Goal: Information Seeking & Learning: Find specific fact

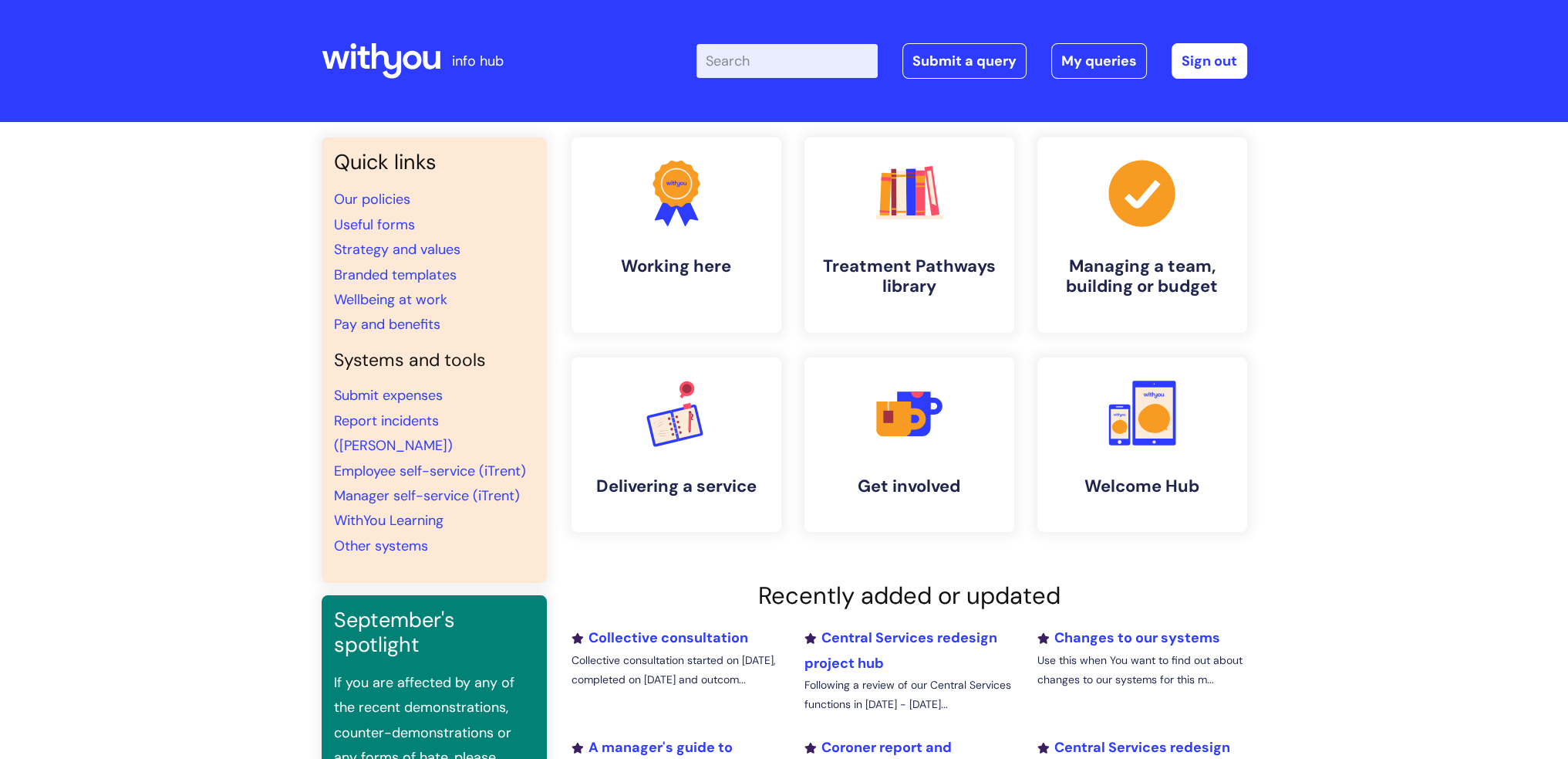
click at [713, 58] on input "Enter your search term here..." at bounding box center [786, 61] width 181 height 34
type input "pay ba"
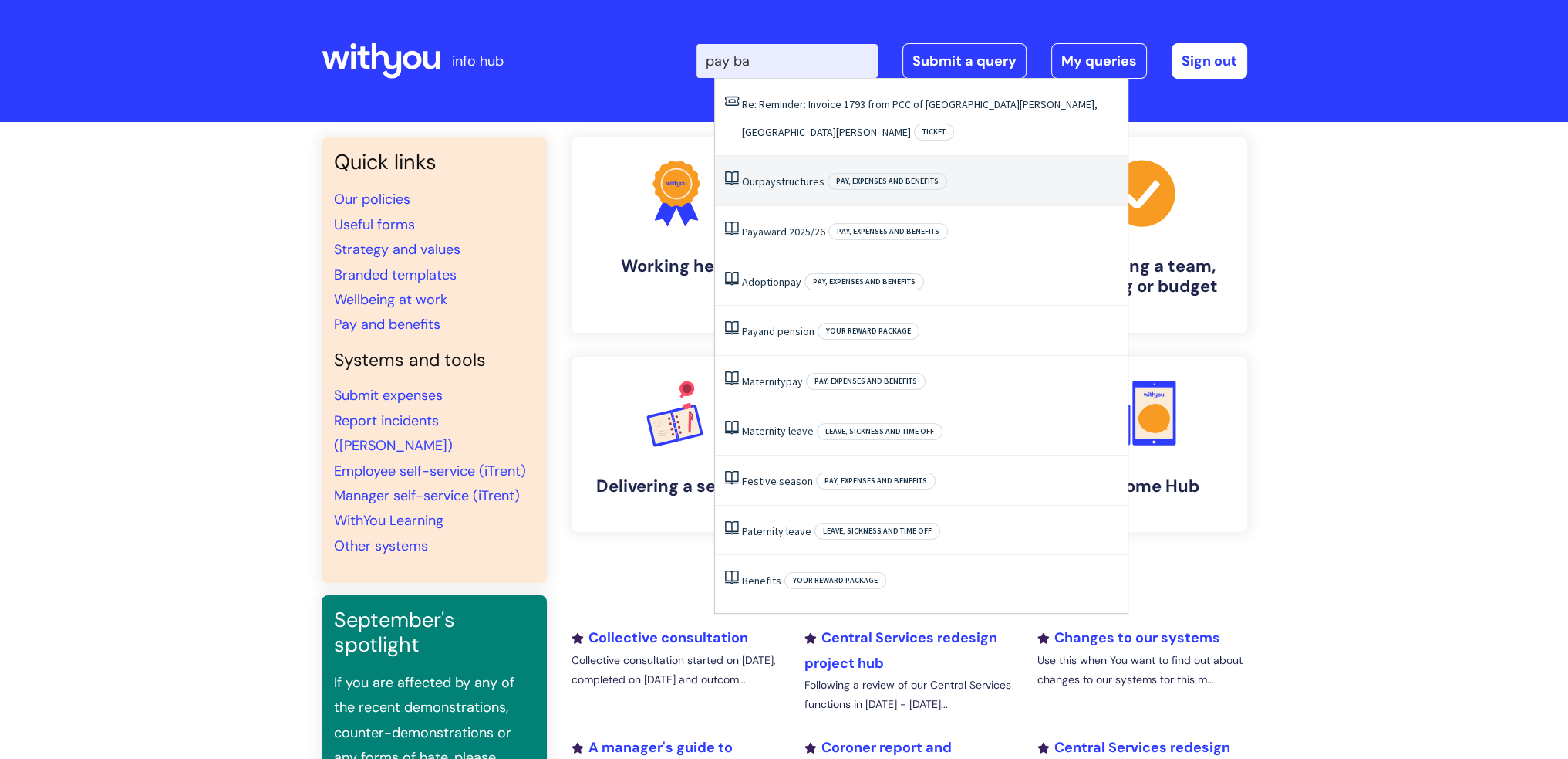
click at [828, 158] on li "Our pay structures Pay, expenses and benefits" at bounding box center [921, 181] width 413 height 51
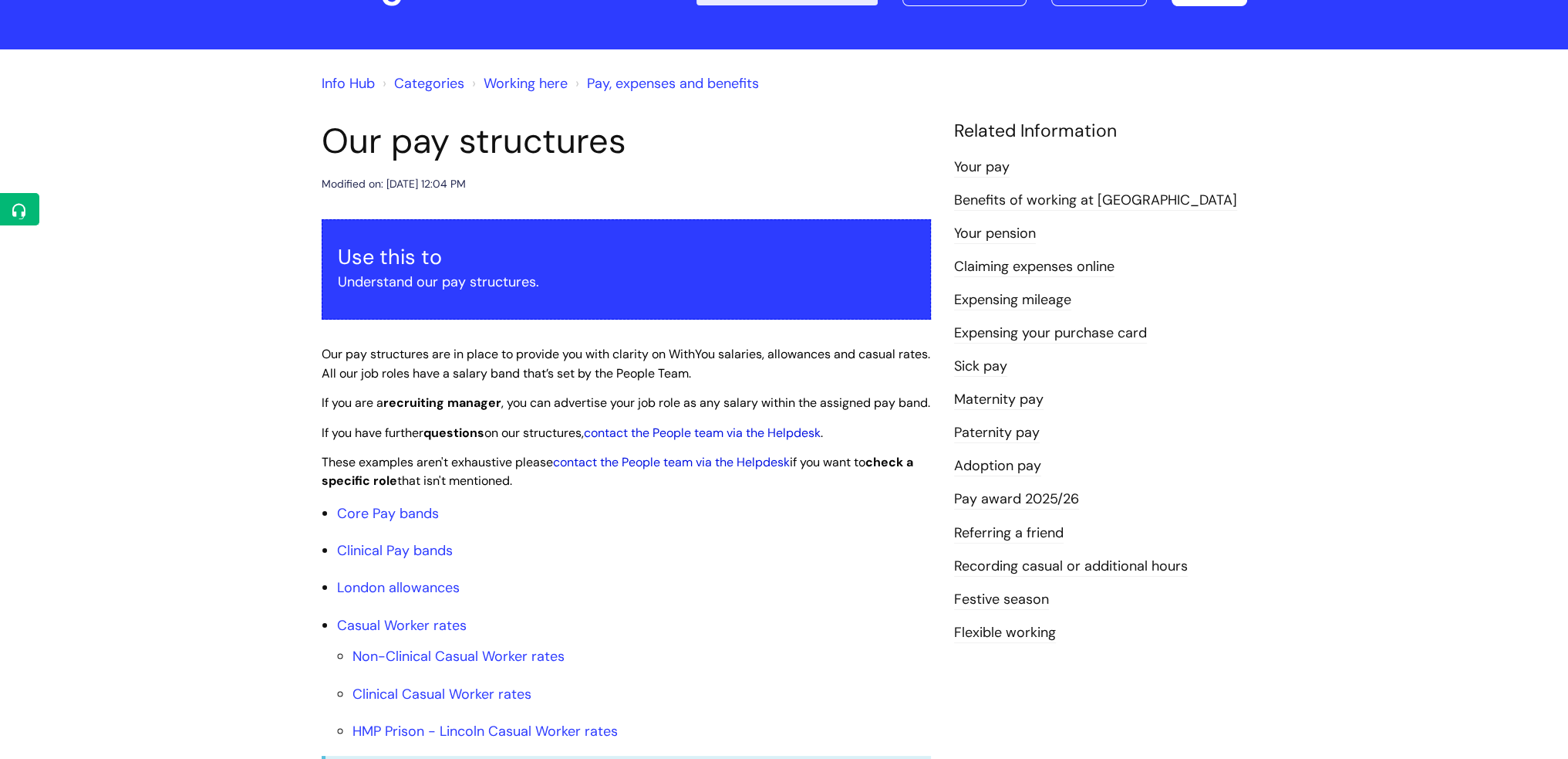
scroll to position [231, 0]
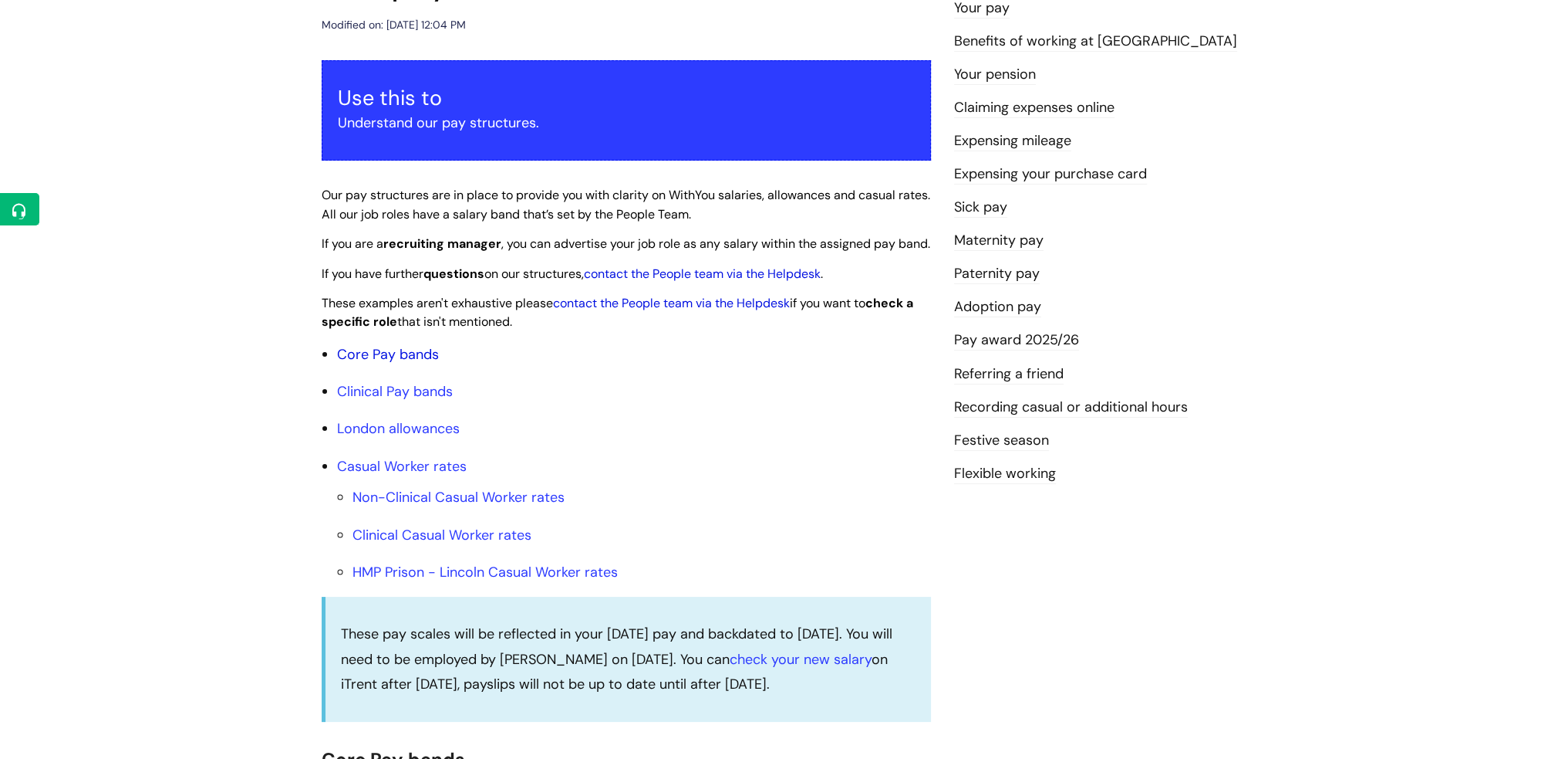
click at [420, 363] on link "Core Pay bands" at bounding box center [388, 354] width 102 height 19
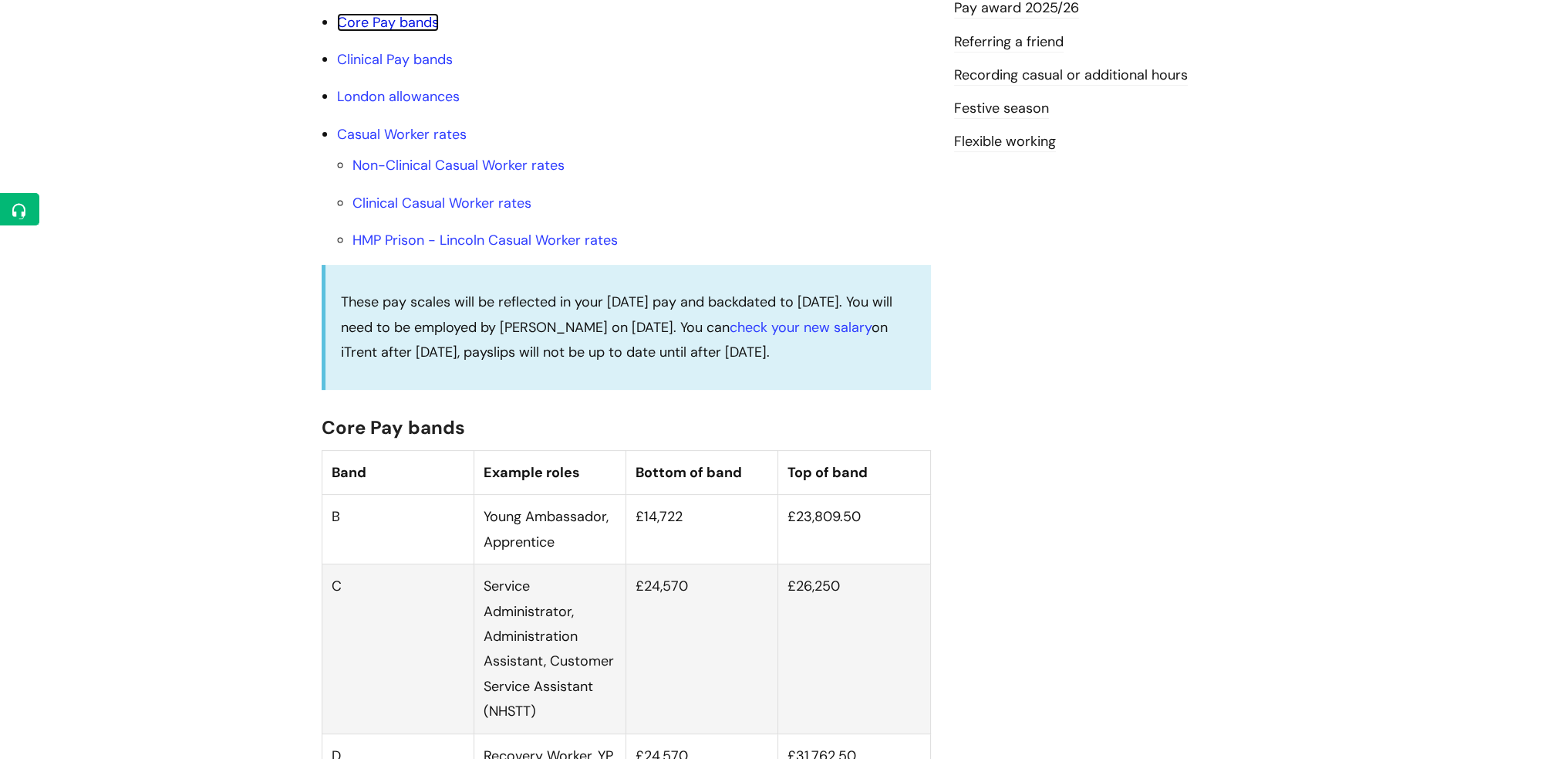
scroll to position [617, 0]
